Goal: Navigation & Orientation: Understand site structure

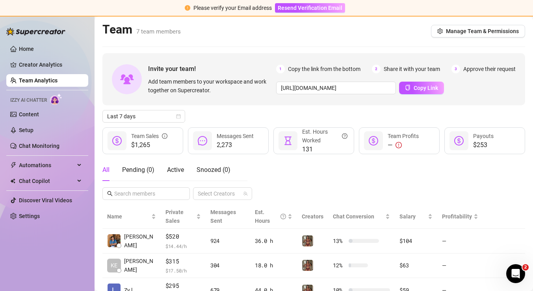
scroll to position [158, 0]
click at [39, 114] on link "Content" at bounding box center [29, 114] width 20 height 6
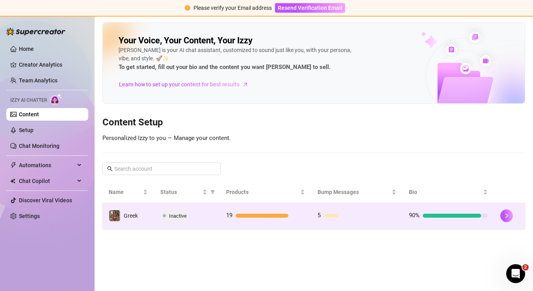
click at [314, 217] on td "5" at bounding box center [356, 216] width 91 height 26
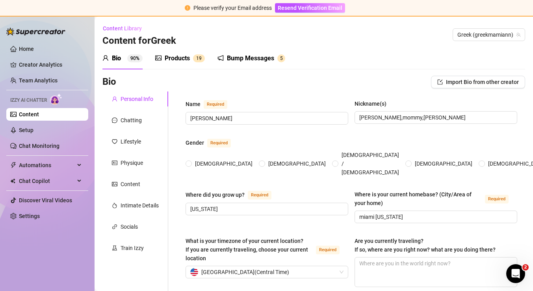
type input "[DATE]"
click at [243, 59] on div "Bump Messages" at bounding box center [250, 58] width 47 height 9
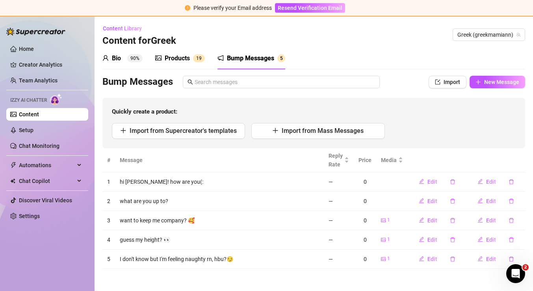
scroll to position [1, 0]
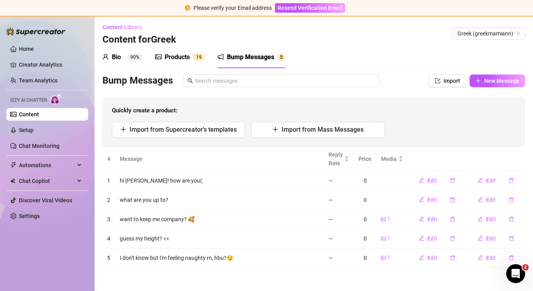
click at [188, 59] on div "Products" at bounding box center [177, 56] width 25 height 9
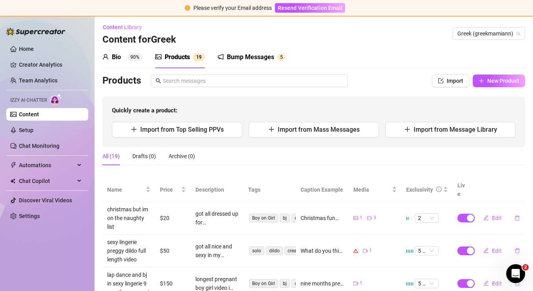
click at [124, 56] on div "Bio 90%" at bounding box center [122, 56] width 40 height 9
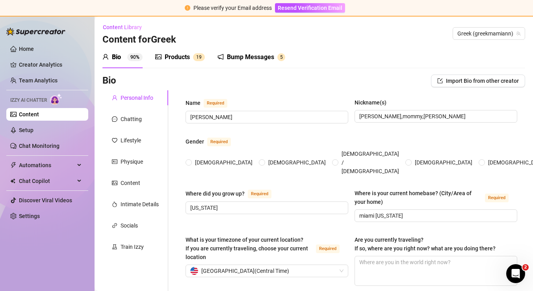
click at [39, 113] on link "Content" at bounding box center [29, 114] width 20 height 6
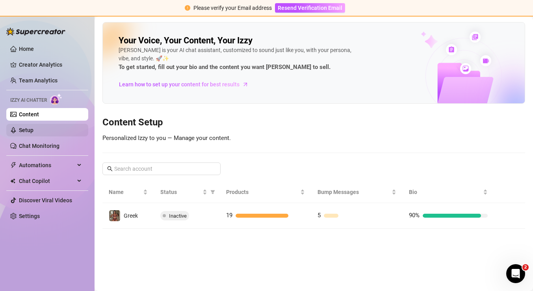
click at [33, 130] on link "Setup" at bounding box center [26, 130] width 15 height 6
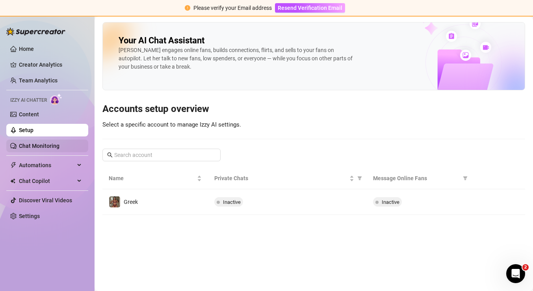
click at [59, 146] on link "Chat Monitoring" at bounding box center [39, 146] width 41 height 6
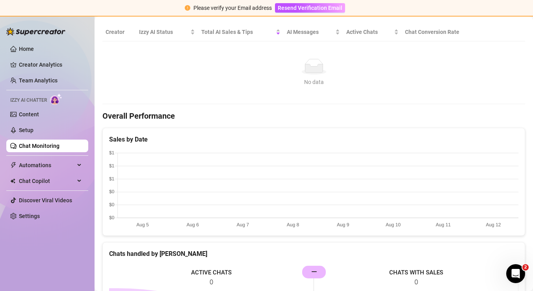
scroll to position [154, 0]
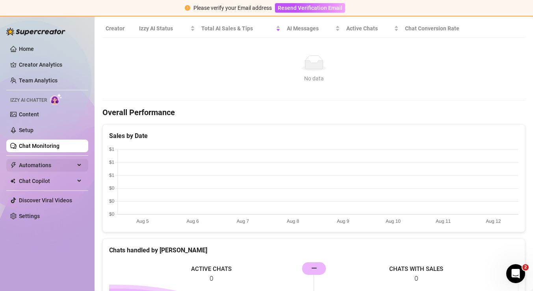
click at [43, 169] on span "Automations" at bounding box center [47, 165] width 56 height 13
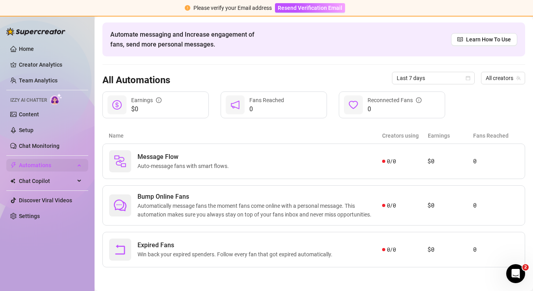
scroll to position [27, 0]
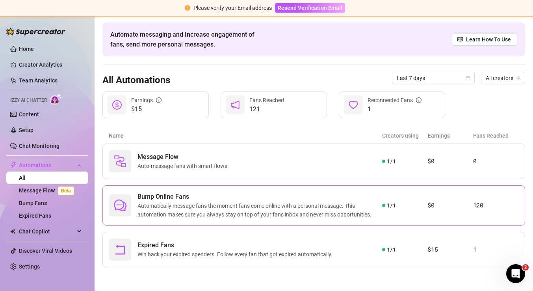
click at [273, 198] on span "Bump Online Fans" at bounding box center [259, 196] width 245 height 9
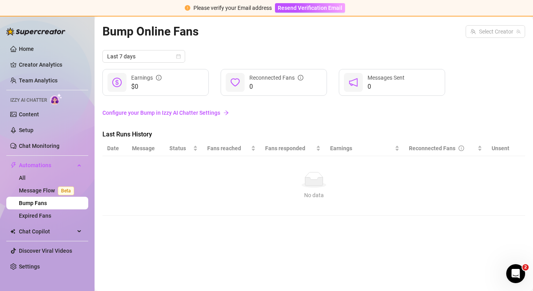
click at [214, 112] on link "Configure your Bump in Izzy AI Chatter Settings" at bounding box center [313, 112] width 423 height 9
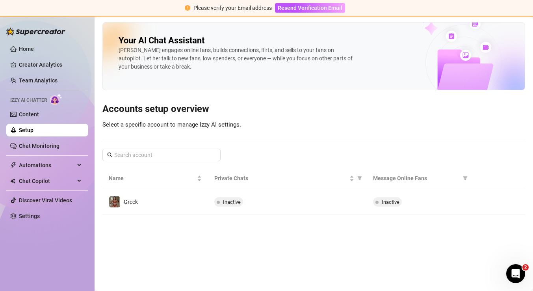
click at [40, 155] on div at bounding box center [47, 155] width 82 height 0
click at [48, 182] on span "Chat Copilot" at bounding box center [47, 180] width 56 height 13
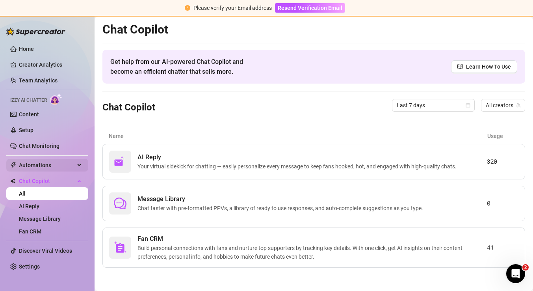
click at [62, 167] on span "Automations" at bounding box center [47, 165] width 56 height 13
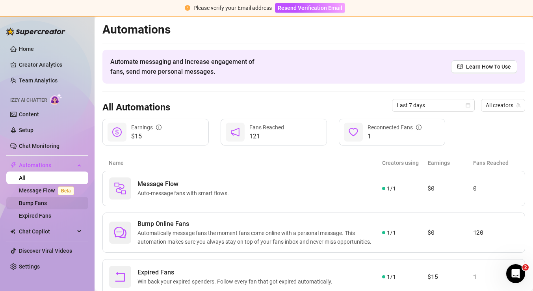
click at [47, 200] on link "Bump Fans" at bounding box center [33, 203] width 28 height 6
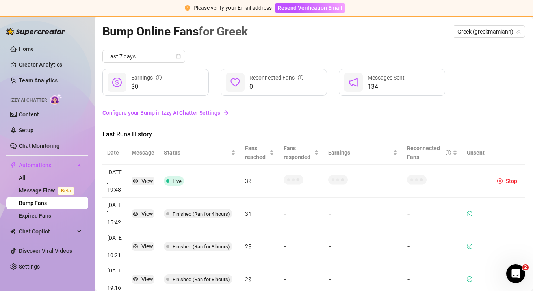
click at [170, 181] on span "Live" at bounding box center [174, 180] width 20 height 9
click at [512, 178] on span "Stop" at bounding box center [511, 181] width 11 height 6
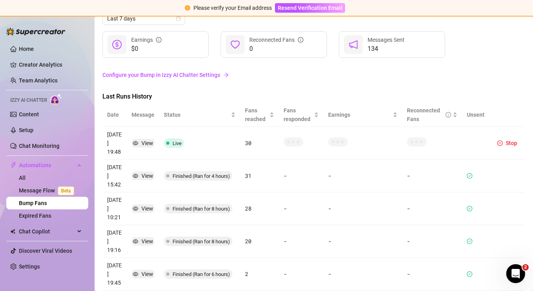
scroll to position [39, 0]
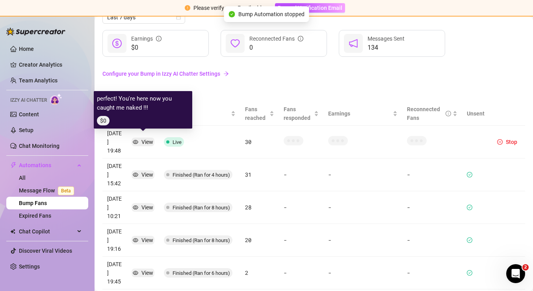
click at [141, 137] on div "View" at bounding box center [147, 141] width 12 height 9
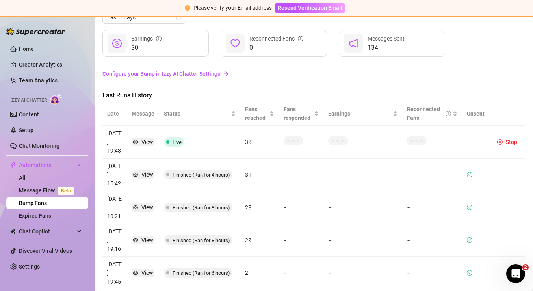
click at [119, 144] on article "[DATE] 19:48" at bounding box center [114, 142] width 15 height 26
click at [507, 139] on span "Stop" at bounding box center [511, 142] width 11 height 6
click at [515, 139] on span "Stop" at bounding box center [511, 142] width 11 height 6
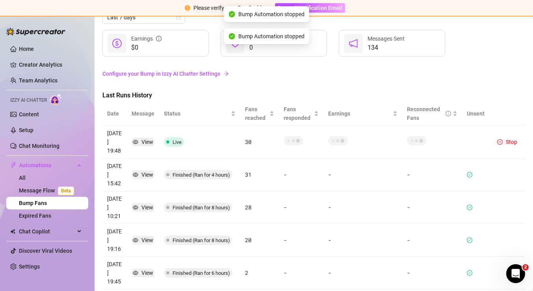
click at [471, 174] on icon "check-circle" at bounding box center [469, 175] width 2 height 2
click at [471, 172] on icon "check-circle" at bounding box center [470, 175] width 6 height 6
click at [471, 204] on icon "check-circle" at bounding box center [470, 207] width 6 height 6
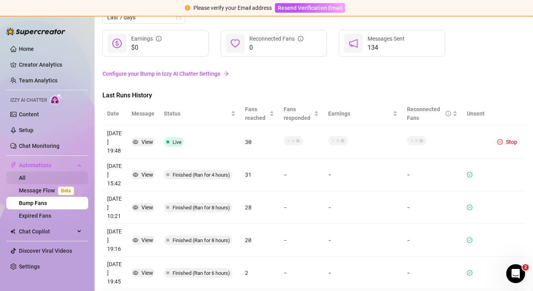
click at [26, 176] on link "All" at bounding box center [22, 177] width 7 height 6
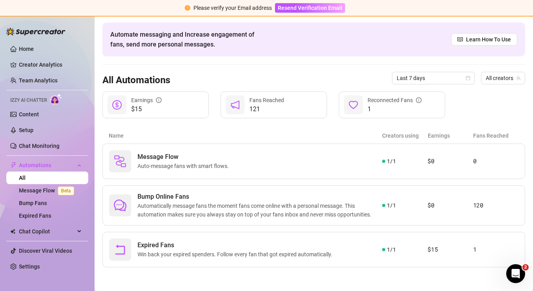
scroll to position [27, 0]
click at [204, 193] on span "Bump Online Fans" at bounding box center [259, 196] width 245 height 9
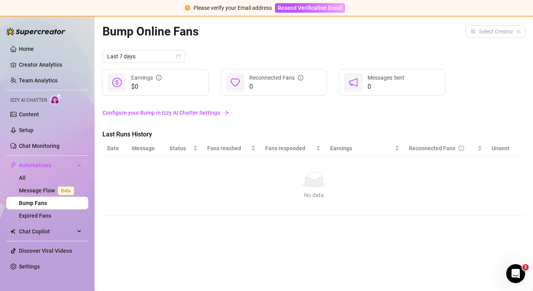
click at [217, 113] on link "Configure your Bump in Izzy AI Chatter Settings" at bounding box center [313, 112] width 423 height 9
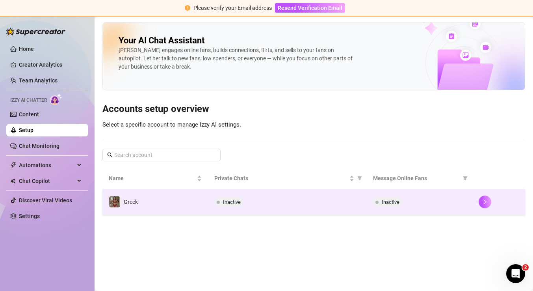
click at [298, 200] on div "Inactive" at bounding box center [287, 201] width 146 height 9
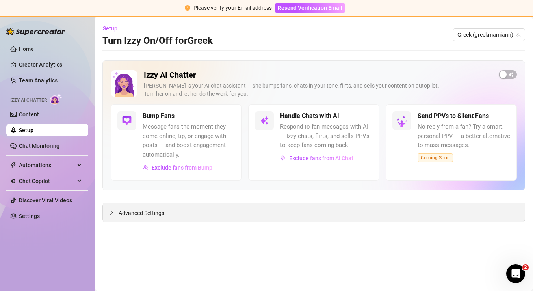
click at [214, 209] on div "Advanced Settings" at bounding box center [314, 212] width 422 height 19
click at [169, 219] on div "Advanced Settings" at bounding box center [314, 212] width 422 height 19
click at [143, 214] on span "Advanced Settings" at bounding box center [142, 212] width 46 height 9
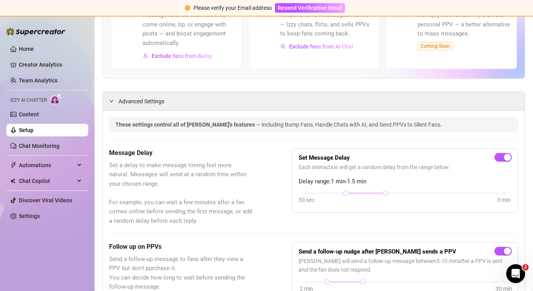
scroll to position [113, 0]
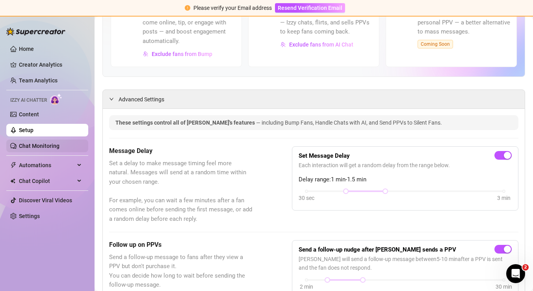
click at [59, 149] on link "Chat Monitoring" at bounding box center [39, 146] width 41 height 6
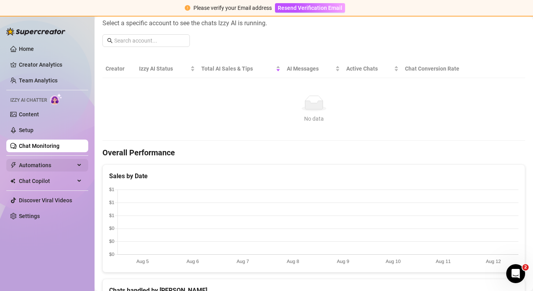
click at [76, 167] on div "Automations" at bounding box center [47, 165] width 82 height 13
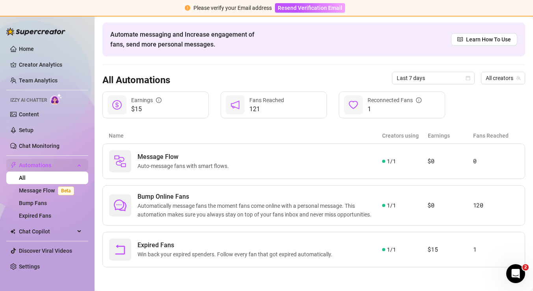
scroll to position [27, 0]
click at [61, 193] on span "Beta" at bounding box center [66, 190] width 16 height 9
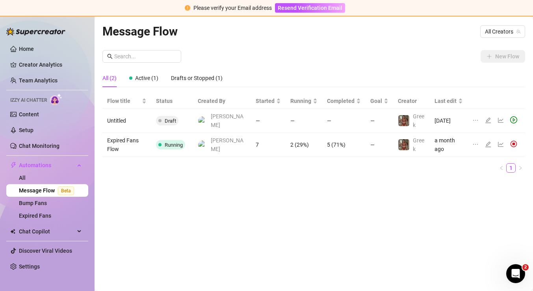
click at [266, 143] on td "7" at bounding box center [268, 145] width 35 height 24
click at [286, 133] on td "2 (29%)" at bounding box center [304, 145] width 37 height 24
click at [289, 140] on td "2 (29%)" at bounding box center [304, 145] width 37 height 24
click at [206, 140] on img at bounding box center [202, 144] width 9 height 9
click at [131, 138] on td "Expired Fans Flow" at bounding box center [126, 145] width 49 height 24
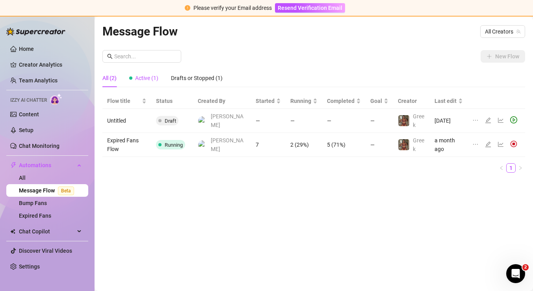
click at [147, 78] on span "Active (1)" at bounding box center [146, 78] width 23 height 6
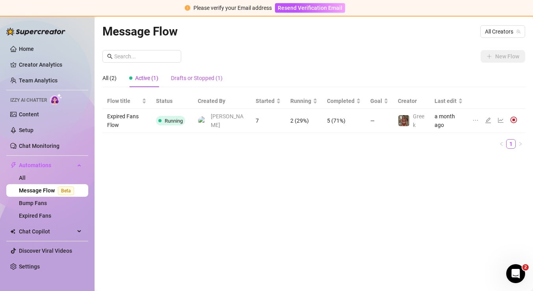
click at [195, 74] on div "Drafts or Stopped (1)" at bounding box center [197, 78] width 52 height 9
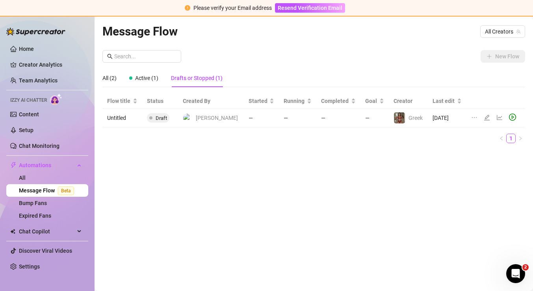
click at [164, 80] on div "All (2) Active (1) Drafts or Stopped (1)" at bounding box center [162, 78] width 120 height 18
click at [154, 78] on span "Active (1)" at bounding box center [146, 78] width 23 height 6
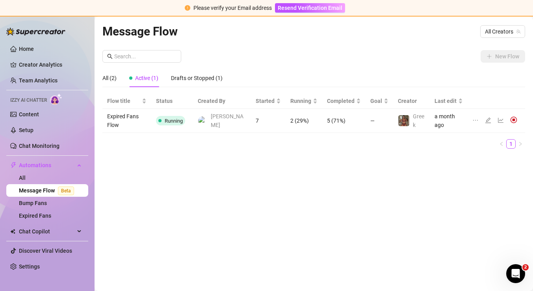
click at [512, 117] on img at bounding box center [513, 119] width 7 height 7
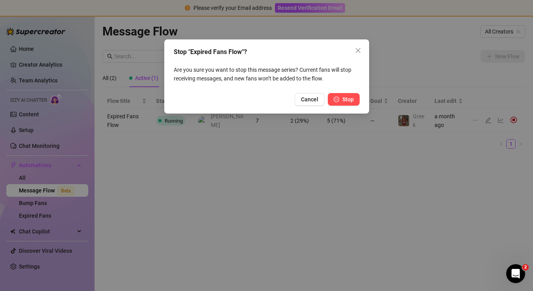
click at [346, 99] on span "Stop" at bounding box center [347, 99] width 11 height 6
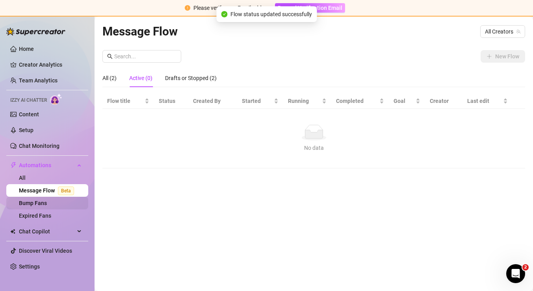
click at [47, 206] on link "Bump Fans" at bounding box center [33, 203] width 28 height 6
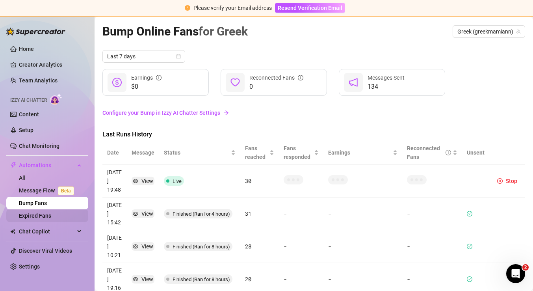
click at [48, 219] on link "Expired Fans" at bounding box center [35, 215] width 32 height 6
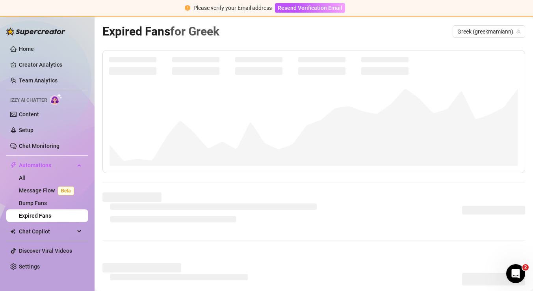
click at [48, 219] on link "Expired Fans" at bounding box center [35, 215] width 32 height 6
click at [56, 223] on ul "Home Creator Analytics Team Analytics Izzy AI Chatter Content Setup Chat Monito…" at bounding box center [47, 157] width 82 height 236
click at [48, 228] on span "Chat Copilot" at bounding box center [47, 231] width 56 height 13
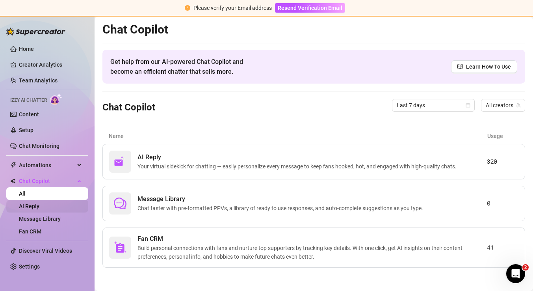
click at [36, 209] on link "AI Reply" at bounding box center [29, 206] width 20 height 6
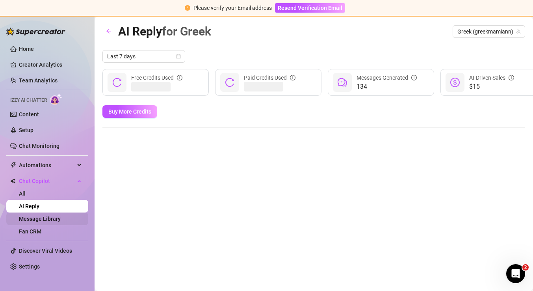
click at [37, 222] on link "Message Library" at bounding box center [40, 218] width 42 height 6
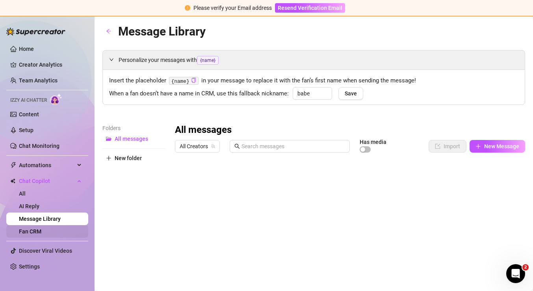
click at [41, 233] on link "Fan CRM" at bounding box center [30, 231] width 22 height 6
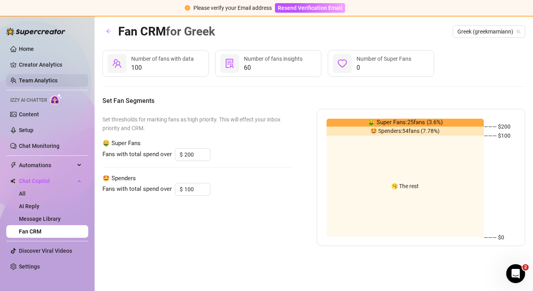
click at [33, 83] on link "Team Analytics" at bounding box center [38, 80] width 39 height 6
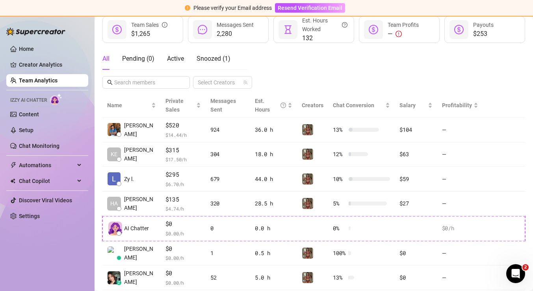
scroll to position [158, 0]
